Goal: Answer question/provide support: Share knowledge or assist other users

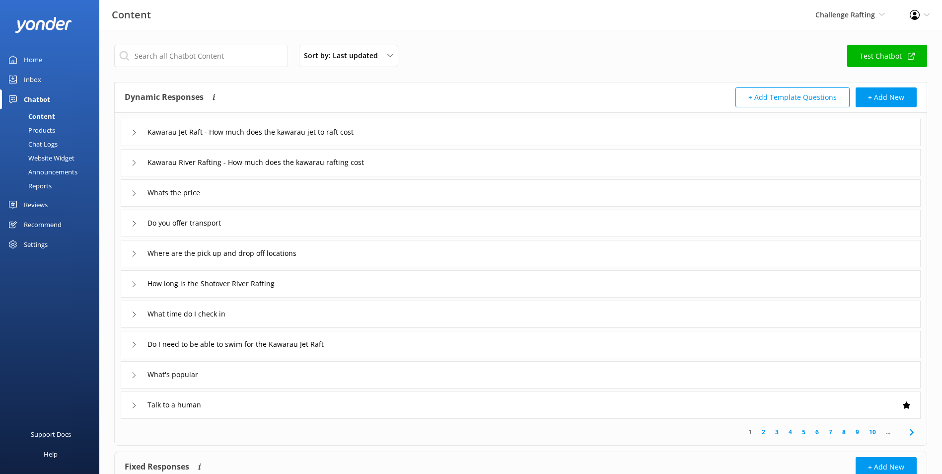
click at [56, 80] on link "Inbox" at bounding box center [49, 80] width 99 height 20
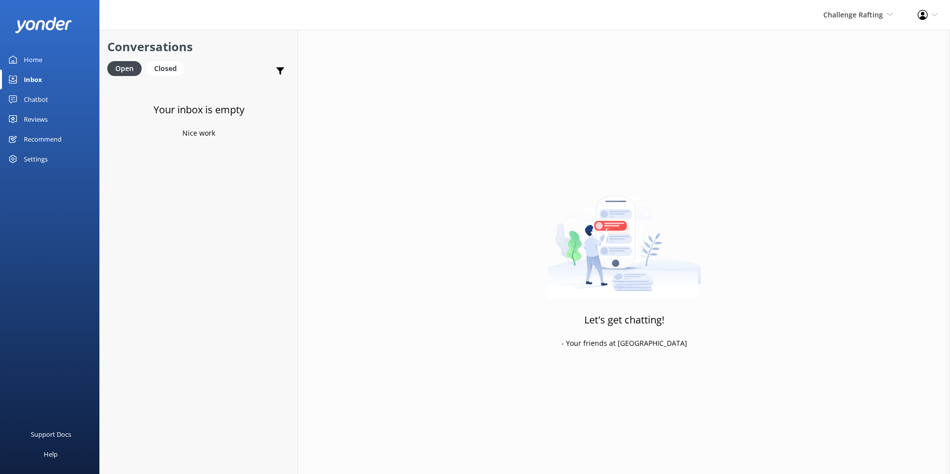
click at [60, 102] on link "Chatbot" at bounding box center [49, 99] width 99 height 20
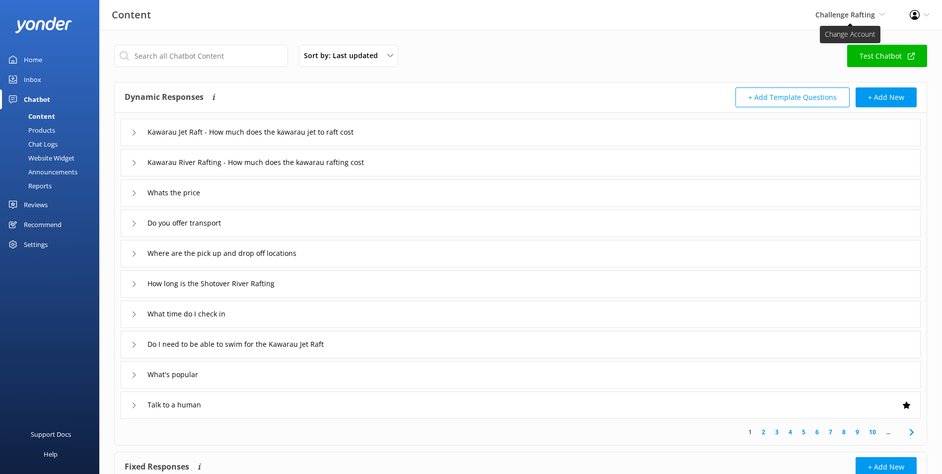
click at [872, 15] on span "Challenge Rafting" at bounding box center [846, 14] width 60 height 9
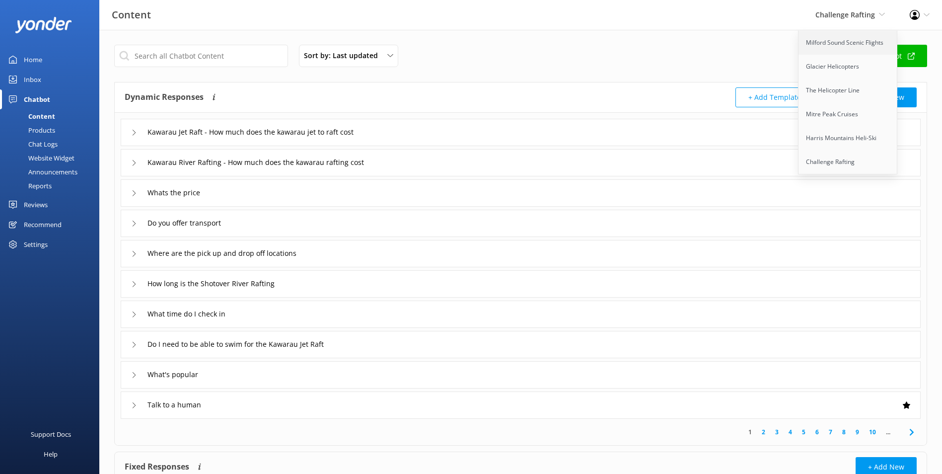
click at [848, 45] on link "Milford Sound Scenic Flights" at bounding box center [848, 43] width 99 height 24
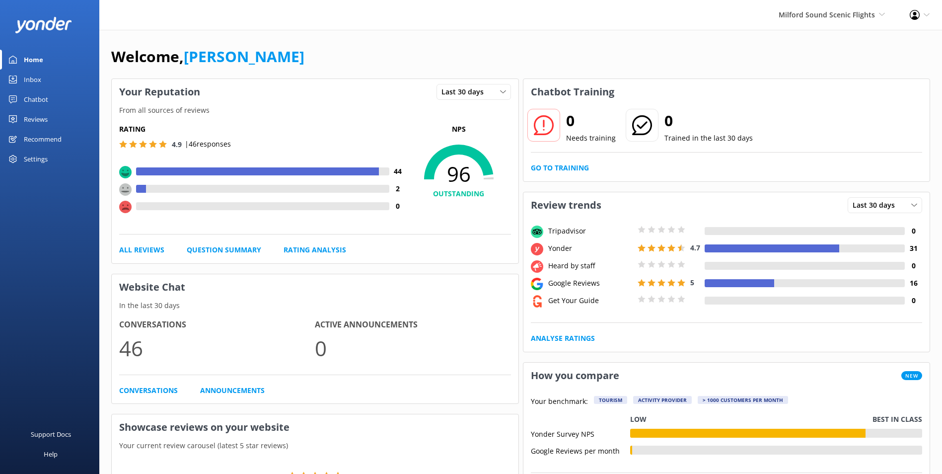
click at [51, 58] on link "Home" at bounding box center [49, 60] width 99 height 20
click at [43, 79] on link "Inbox" at bounding box center [49, 80] width 99 height 20
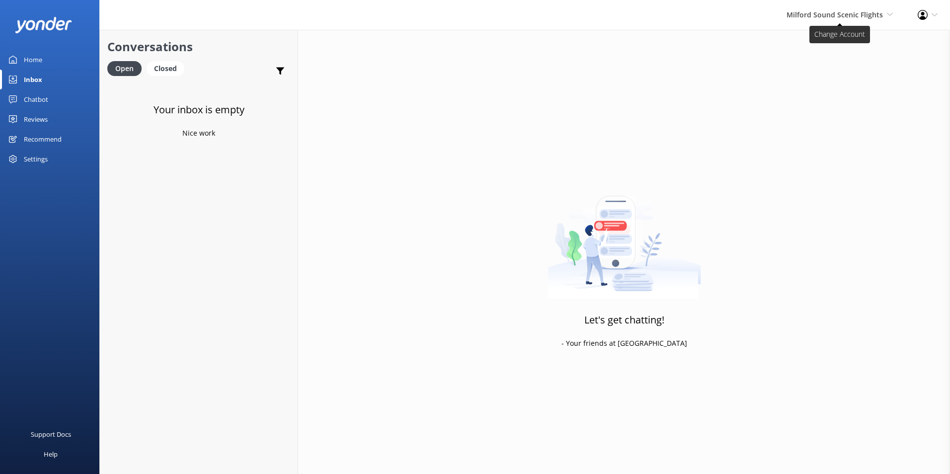
click at [859, 11] on span "Milford Sound Scenic Flights" at bounding box center [834, 14] width 96 height 9
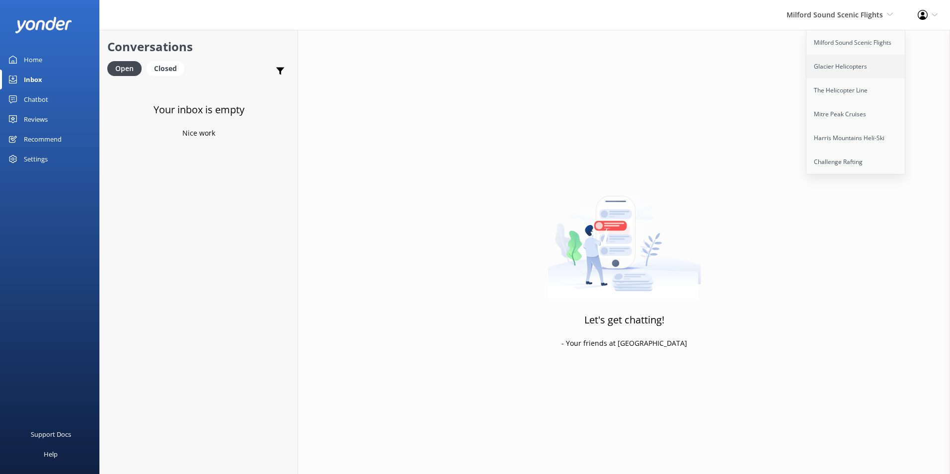
click at [853, 63] on link "Glacier Helicopters" at bounding box center [855, 67] width 99 height 24
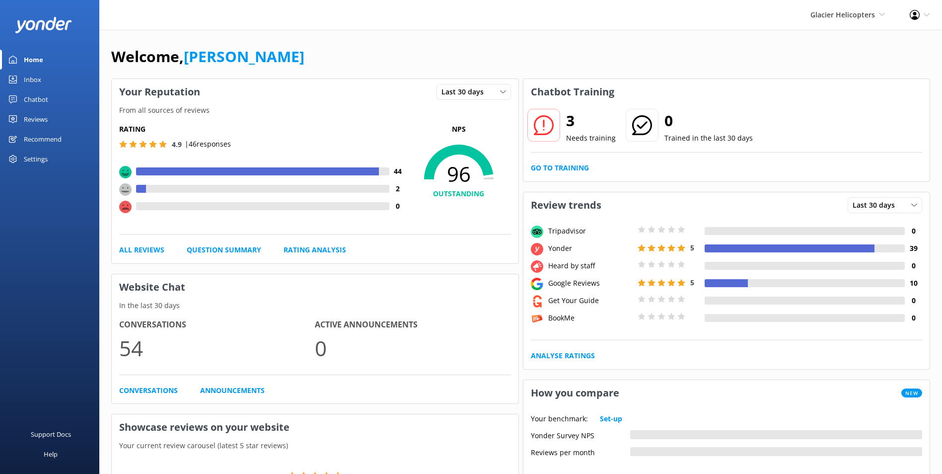
click at [69, 90] on link "Chatbot" at bounding box center [49, 99] width 99 height 20
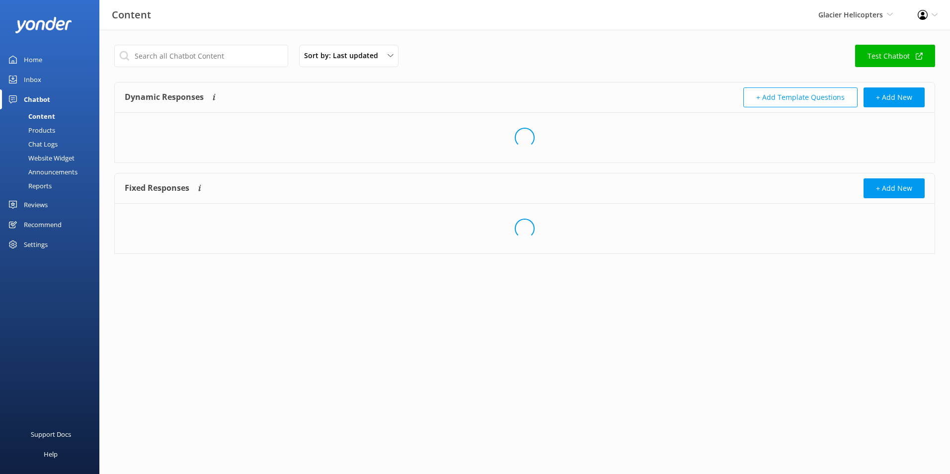
click at [68, 83] on link "Inbox" at bounding box center [49, 80] width 99 height 20
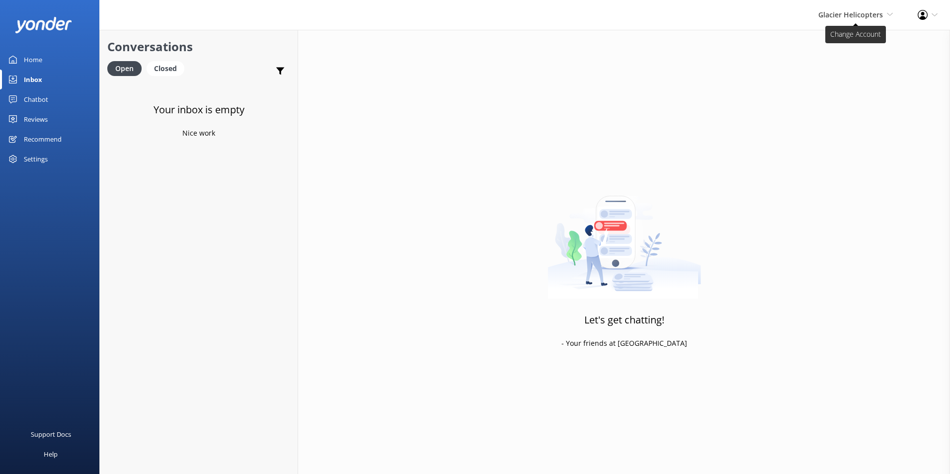
click at [856, 12] on span "Glacier Helicopters" at bounding box center [850, 14] width 65 height 9
click at [746, 57] on div "Let's get chatting! - Your friends at [GEOGRAPHIC_DATA]" at bounding box center [624, 267] width 652 height 474
click at [36, 58] on div "Home" at bounding box center [33, 60] width 18 height 20
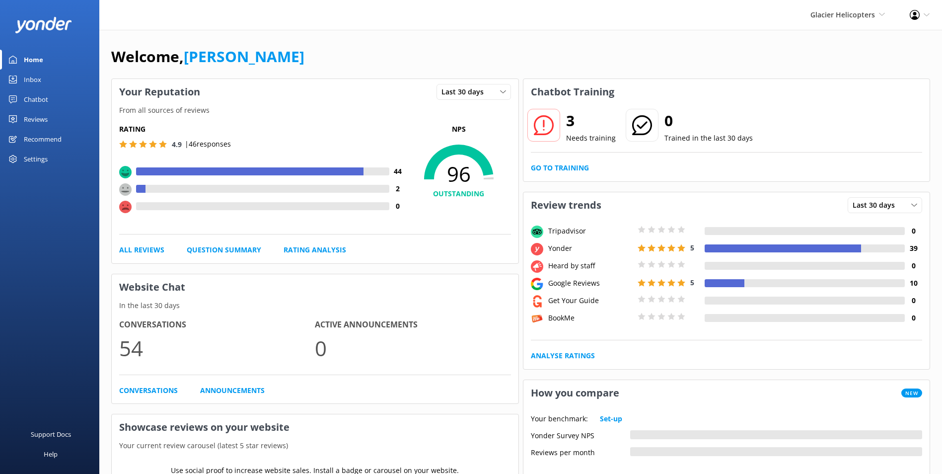
click at [560, 179] on div "3 Needs training 0 Trained in the last 30 days Go to Training" at bounding box center [727, 143] width 407 height 76
click at [567, 169] on link "Go to Training" at bounding box center [560, 167] width 58 height 11
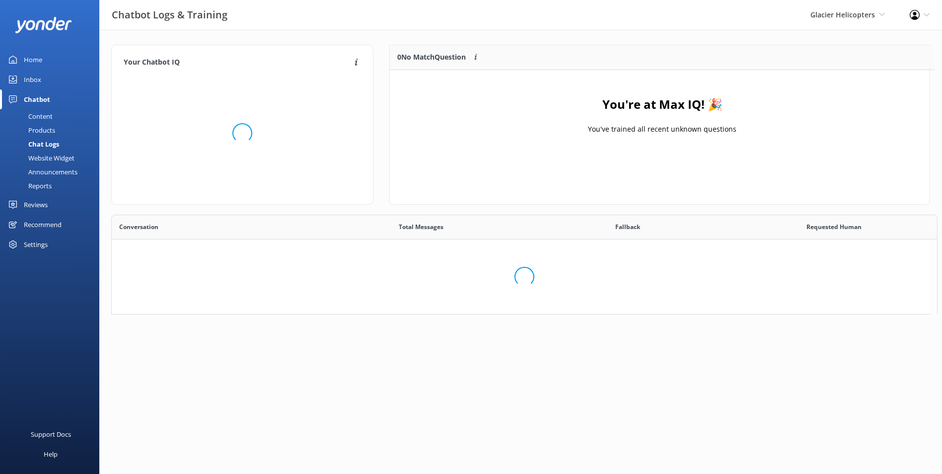
scroll to position [117, 532]
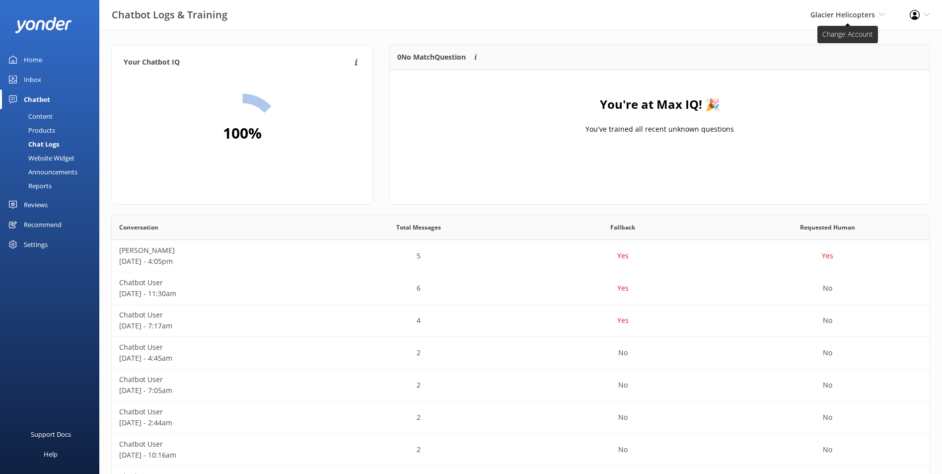
click at [838, 19] on span "Glacier Helicopters Milford Sound Scenic Flights Glacier Helicopters The Helico…" at bounding box center [848, 14] width 75 height 11
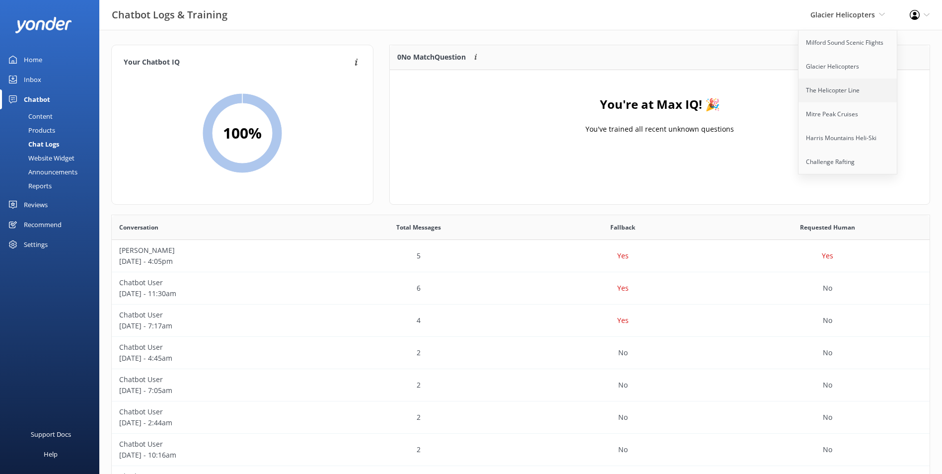
click at [840, 88] on link "The Helicopter Line" at bounding box center [848, 90] width 99 height 24
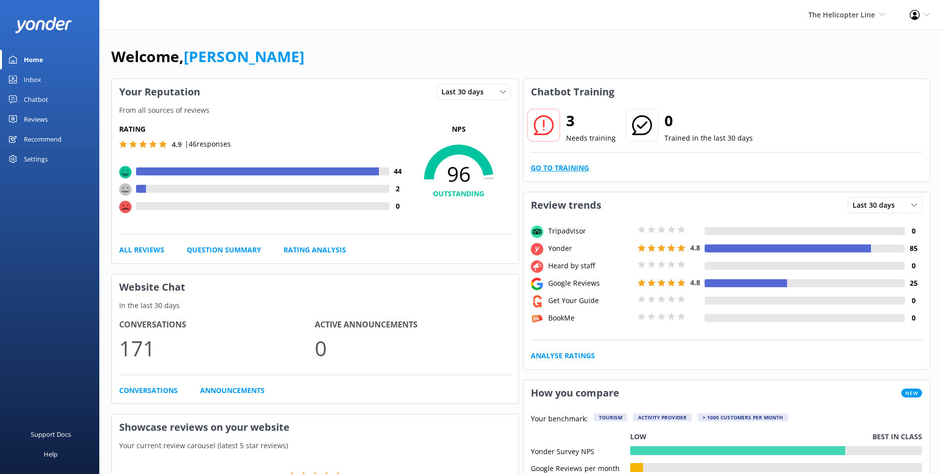
click at [552, 168] on link "Go to Training" at bounding box center [560, 167] width 58 height 11
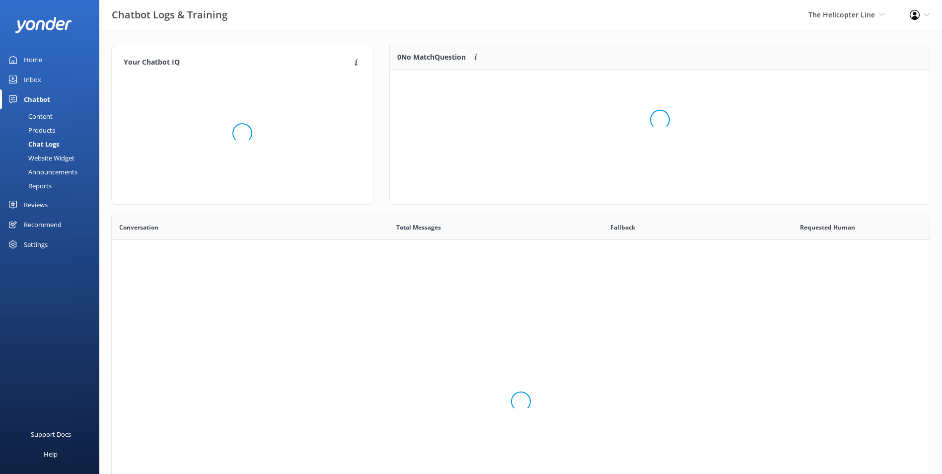
scroll to position [341, 811]
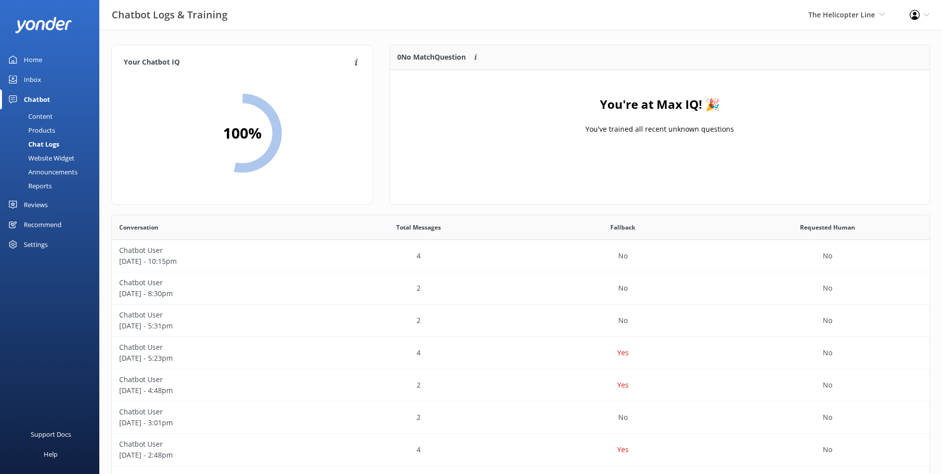
click at [62, 84] on link "Inbox" at bounding box center [49, 80] width 99 height 20
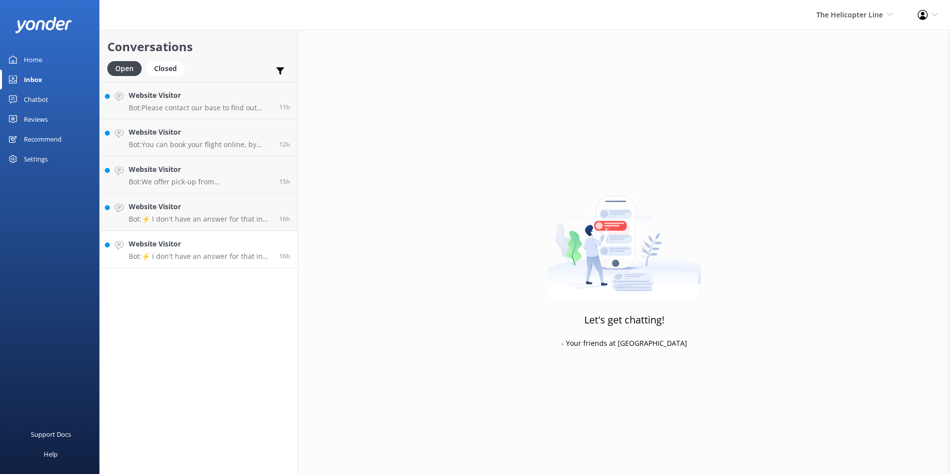
click at [239, 257] on p "Bot: ⚡ I don't have an answer for that in my knowledge base. Please try and rep…" at bounding box center [200, 256] width 143 height 9
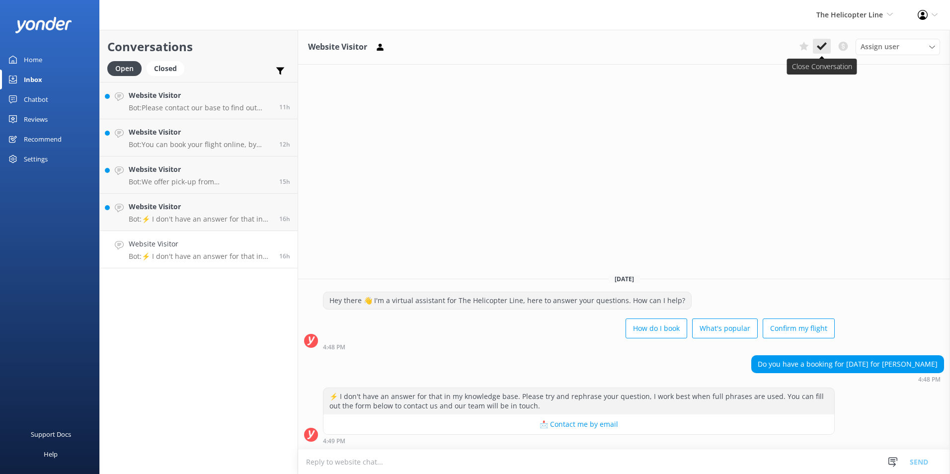
click at [822, 41] on button at bounding box center [822, 46] width 18 height 15
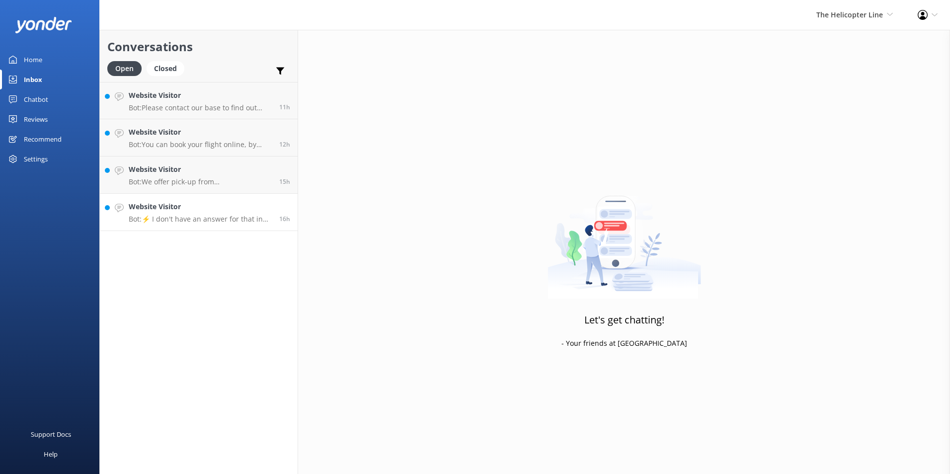
click at [182, 207] on h4 "Website Visitor" at bounding box center [200, 206] width 143 height 11
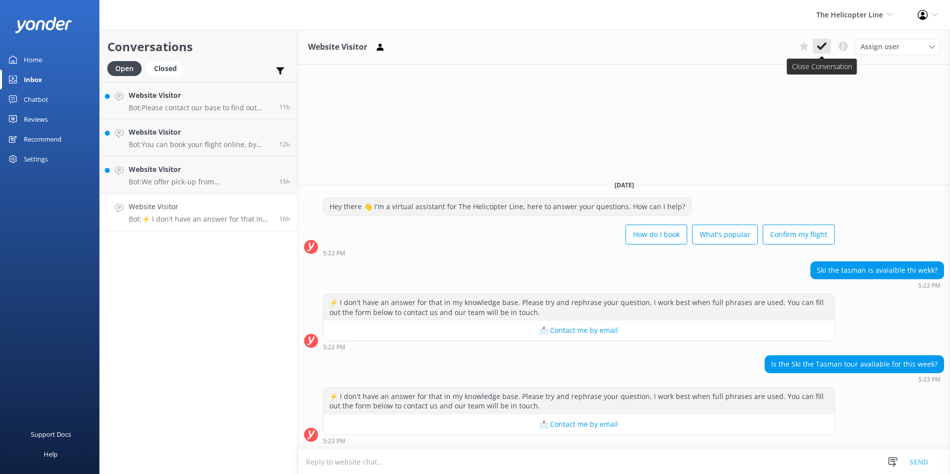
click at [823, 45] on icon at bounding box center [822, 46] width 10 height 10
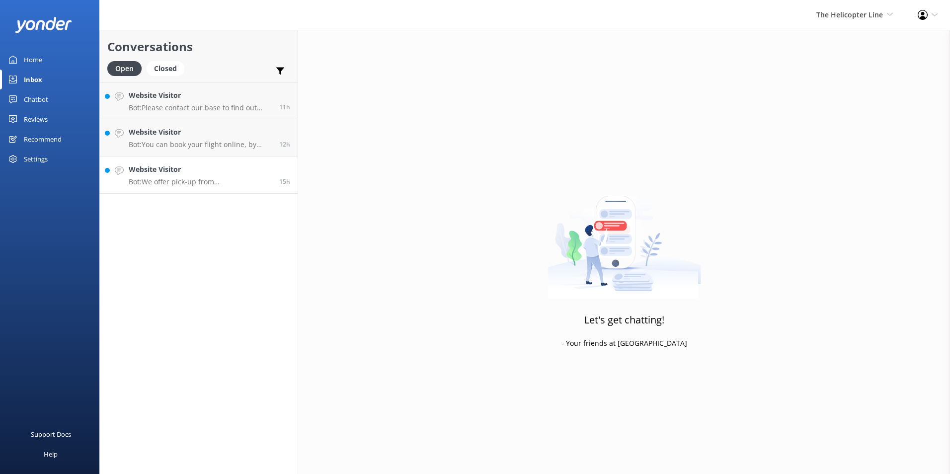
click at [156, 171] on h4 "Website Visitor" at bounding box center [200, 169] width 143 height 11
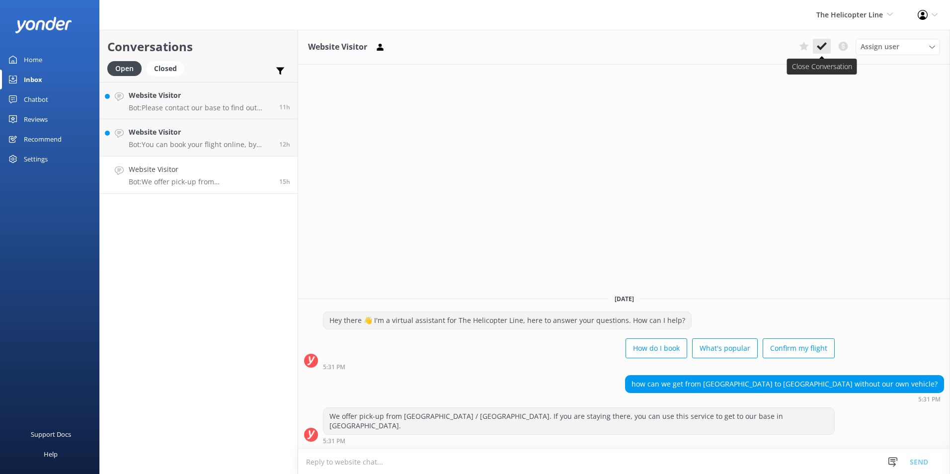
click at [817, 41] on icon at bounding box center [822, 46] width 10 height 10
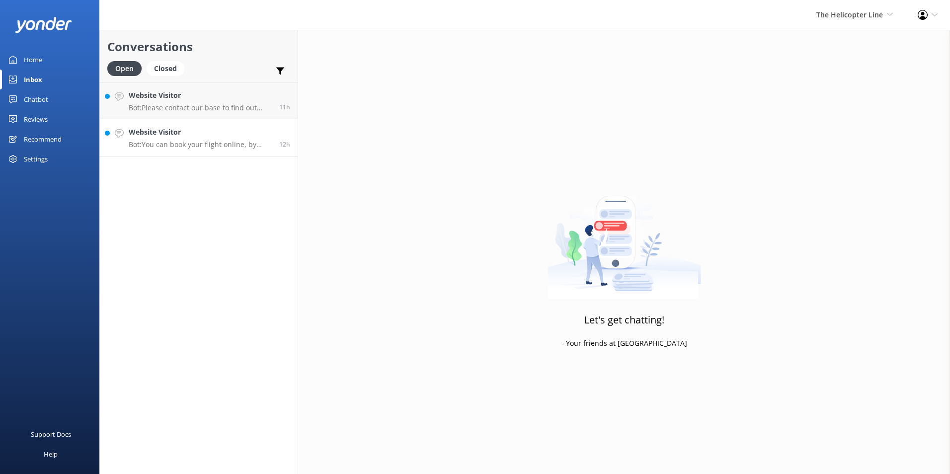
click at [225, 130] on h4 "Website Visitor" at bounding box center [200, 132] width 143 height 11
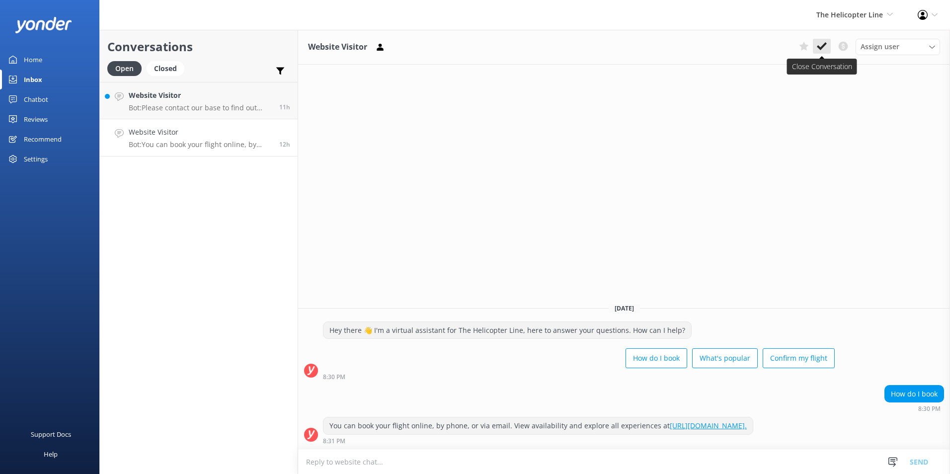
click at [826, 44] on use at bounding box center [822, 46] width 10 height 8
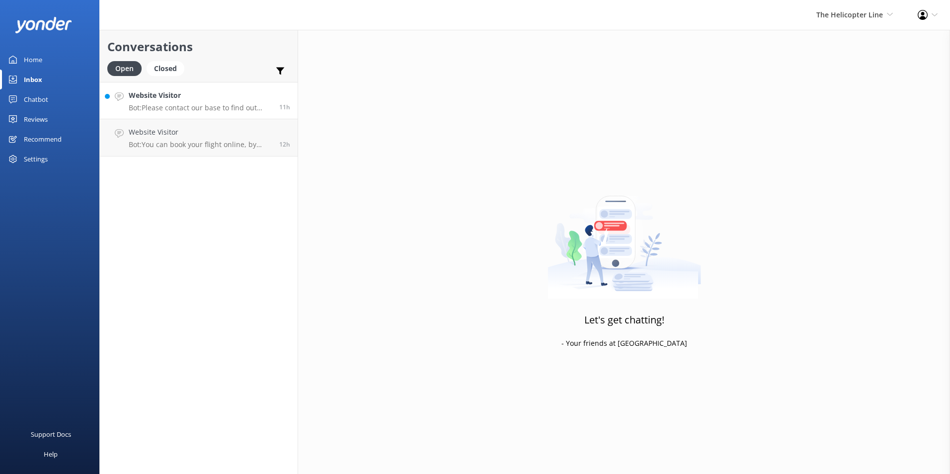
click at [151, 102] on div "Website Visitor Bot: Please contact our base to find out more about any special…" at bounding box center [200, 100] width 143 height 21
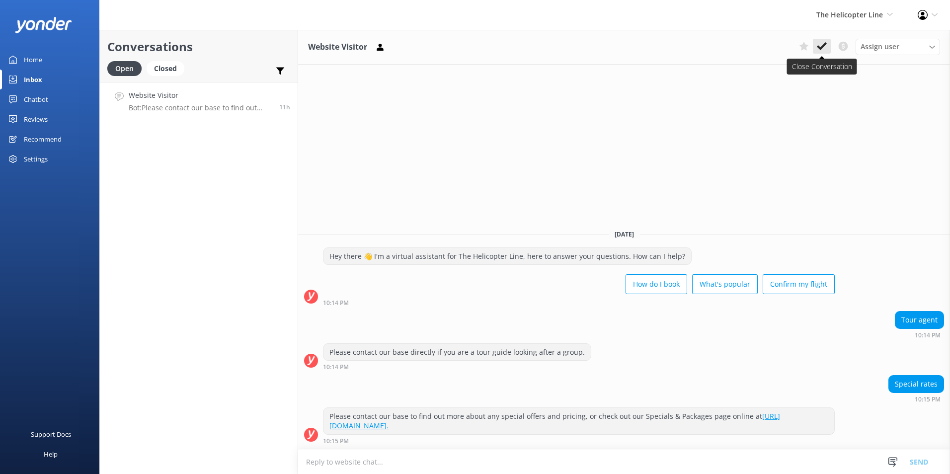
click at [825, 45] on use at bounding box center [822, 46] width 10 height 8
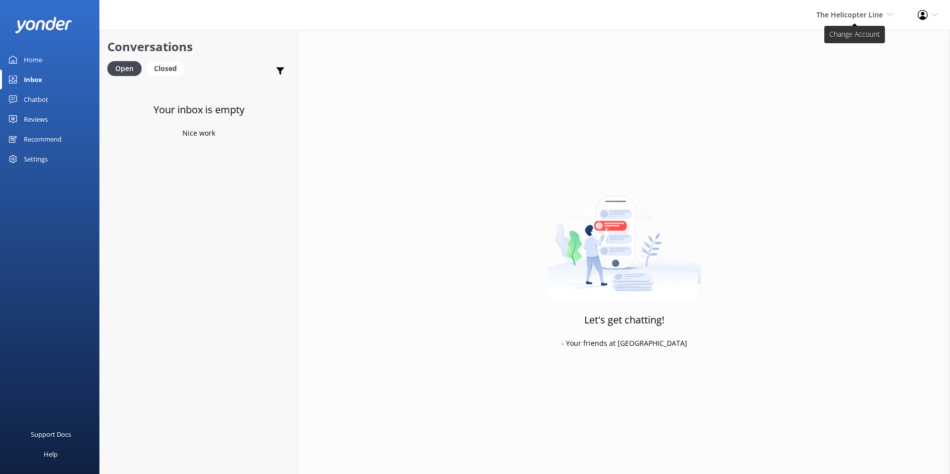
click at [853, 17] on span "The Helicopter Line" at bounding box center [849, 14] width 67 height 9
click at [871, 111] on link "Mitre Peak Cruises" at bounding box center [855, 114] width 99 height 24
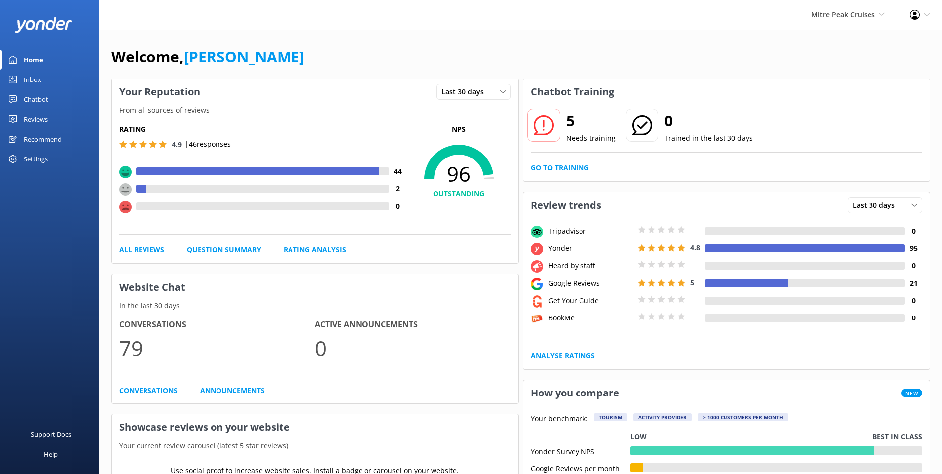
click at [573, 163] on link "Go to Training" at bounding box center [560, 167] width 58 height 11
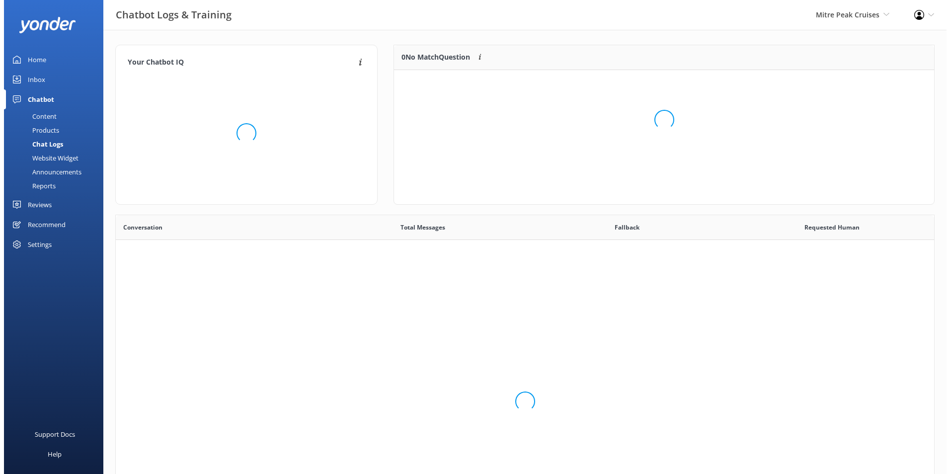
scroll to position [341, 811]
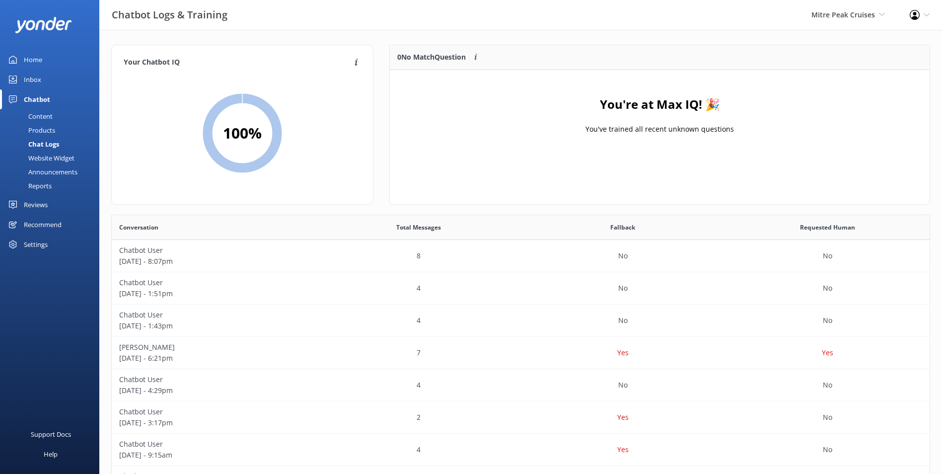
click at [28, 79] on div "Inbox" at bounding box center [32, 80] width 17 height 20
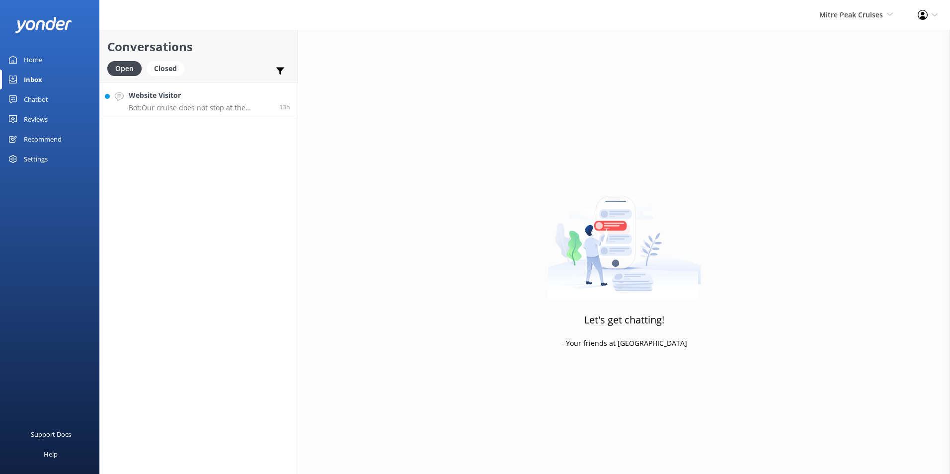
click at [249, 104] on p "Bot: Our cruise does not stop at the underwater observatory. There are no other…" at bounding box center [200, 107] width 143 height 9
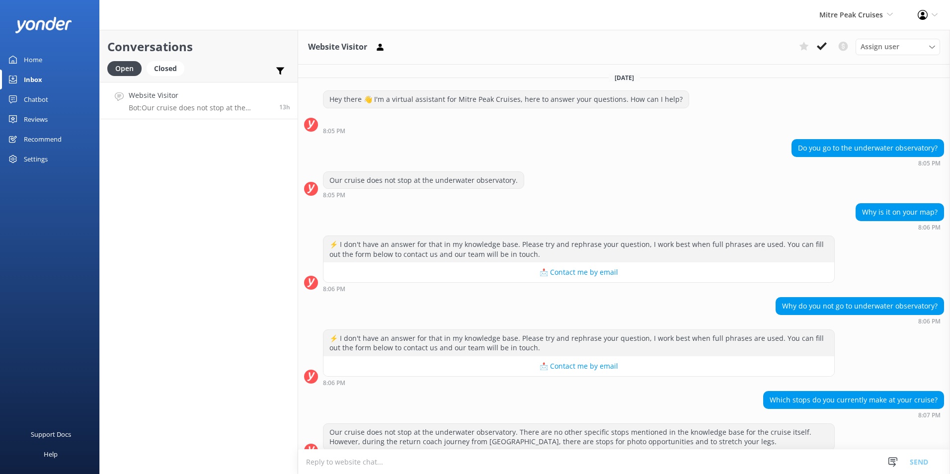
scroll to position [16, 0]
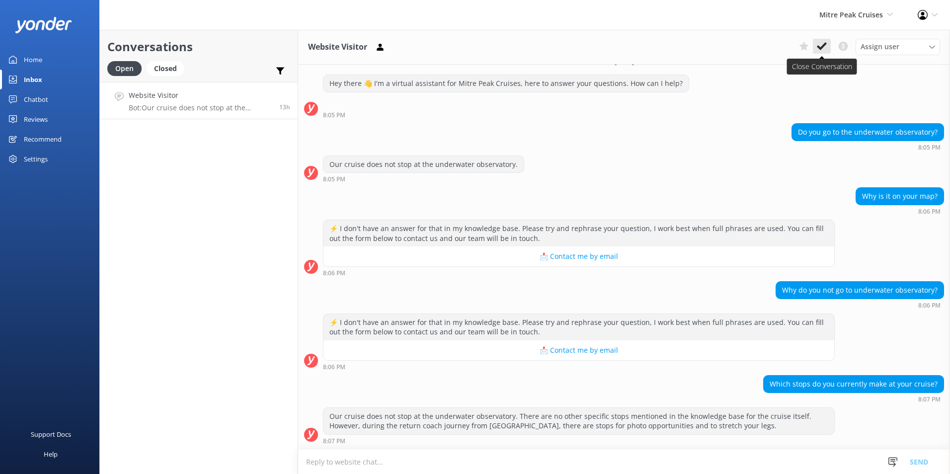
click at [826, 42] on icon at bounding box center [822, 46] width 10 height 10
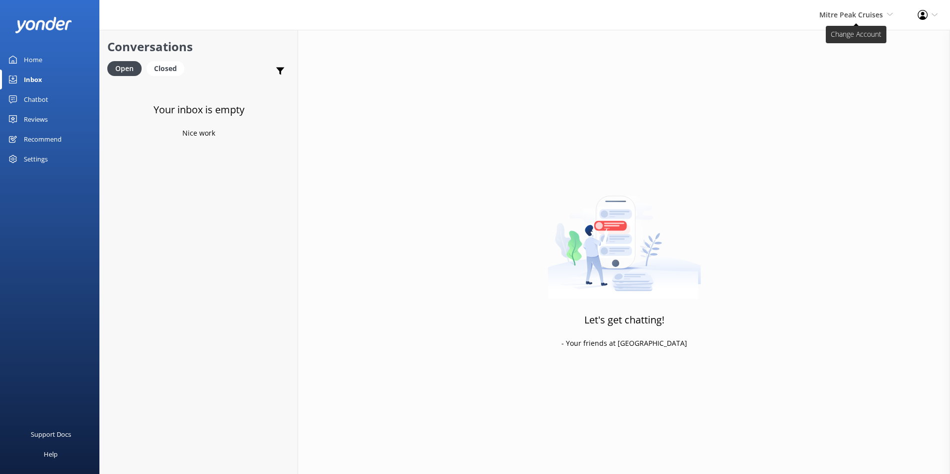
click at [859, 15] on span "Mitre Peak Cruises" at bounding box center [851, 14] width 64 height 9
click at [857, 132] on link "Harris Mountains Heli-Ski" at bounding box center [855, 138] width 99 height 24
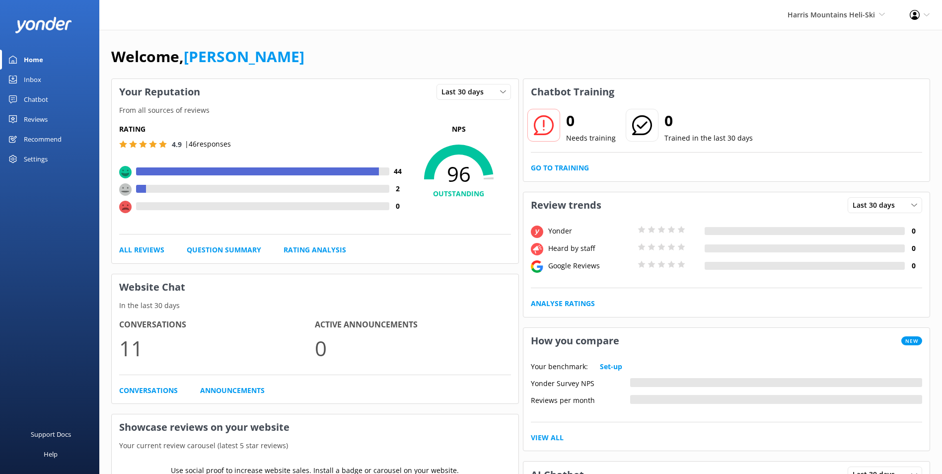
click at [19, 73] on link "Inbox" at bounding box center [49, 80] width 99 height 20
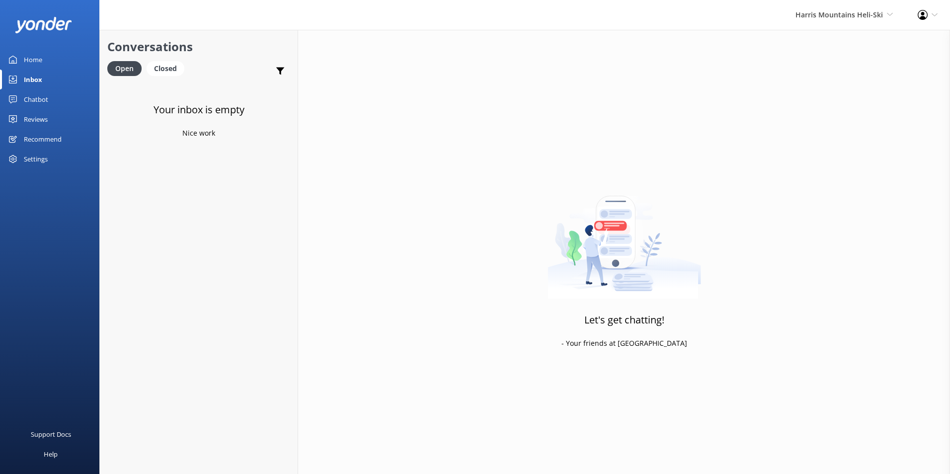
click at [59, 64] on link "Home" at bounding box center [49, 60] width 99 height 20
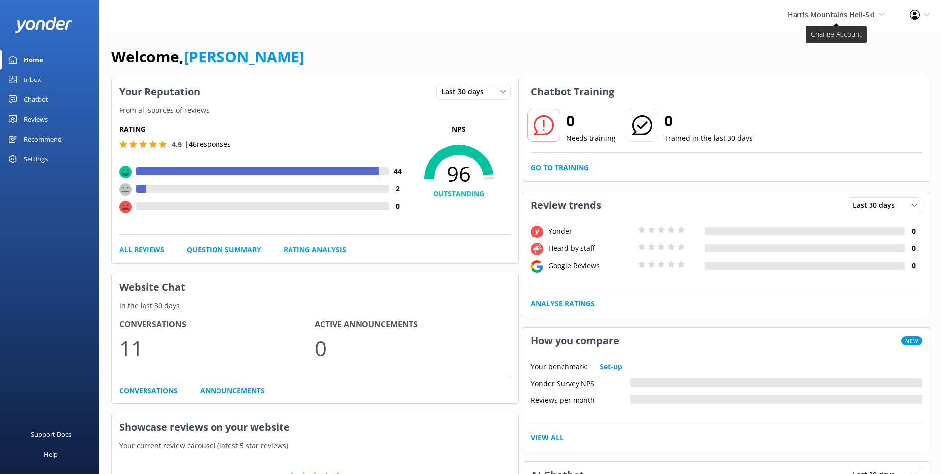
click at [871, 15] on span "Harris Mountains Heli-Ski" at bounding box center [831, 14] width 87 height 9
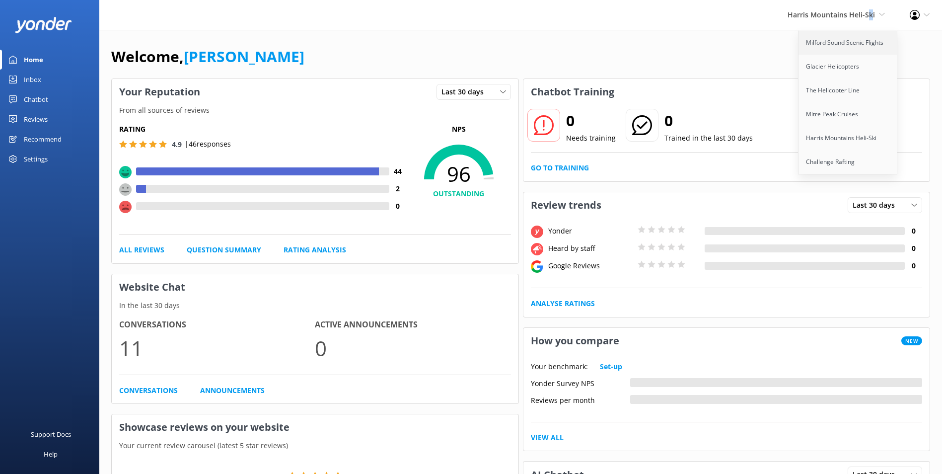
drag, startPoint x: 871, startPoint y: 16, endPoint x: 854, endPoint y: 41, distance: 29.8
click at [854, 41] on link "Milford Sound Scenic Flights" at bounding box center [848, 43] width 99 height 24
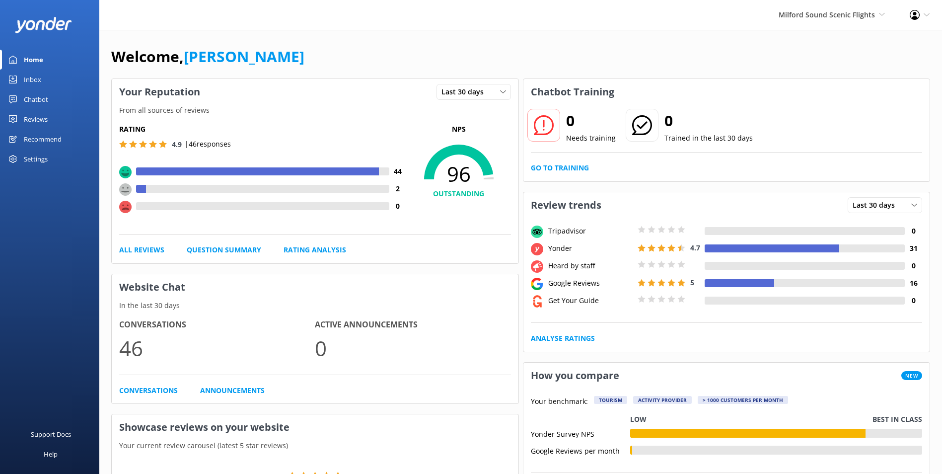
click at [68, 86] on link "Inbox" at bounding box center [49, 80] width 99 height 20
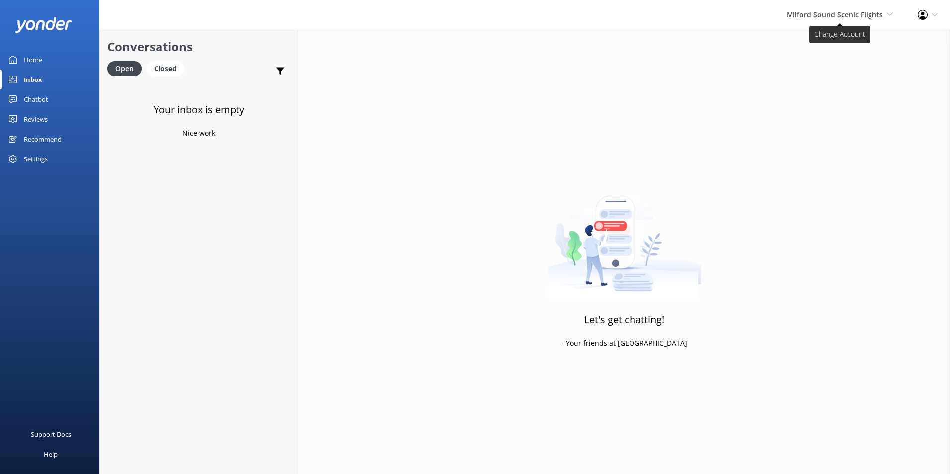
click at [883, 11] on span "Milford Sound Scenic Flights [GEOGRAPHIC_DATA] Scenic Flights Glacier Helicopte…" at bounding box center [839, 14] width 106 height 11
